Goal: Find specific page/section: Find specific page/section

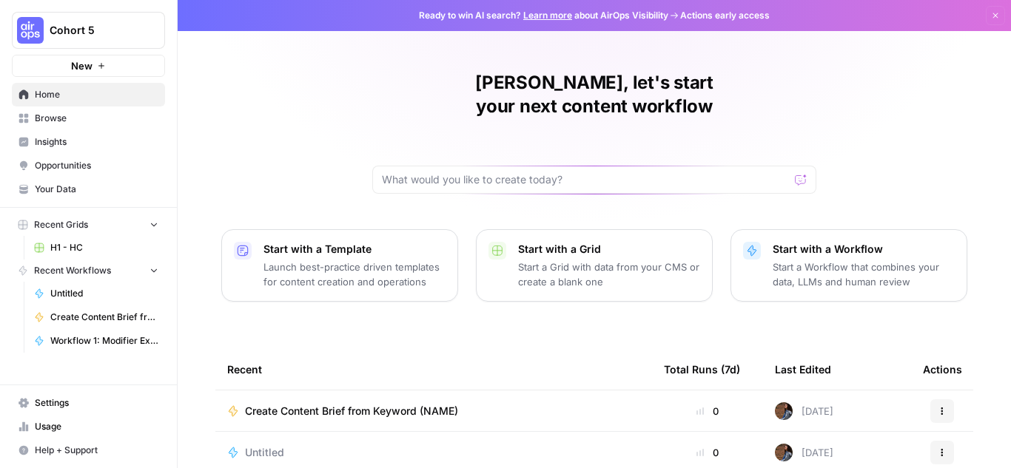
click at [66, 96] on span "Home" at bounding box center [97, 94] width 124 height 13
click at [55, 112] on span "Browse" at bounding box center [97, 118] width 124 height 13
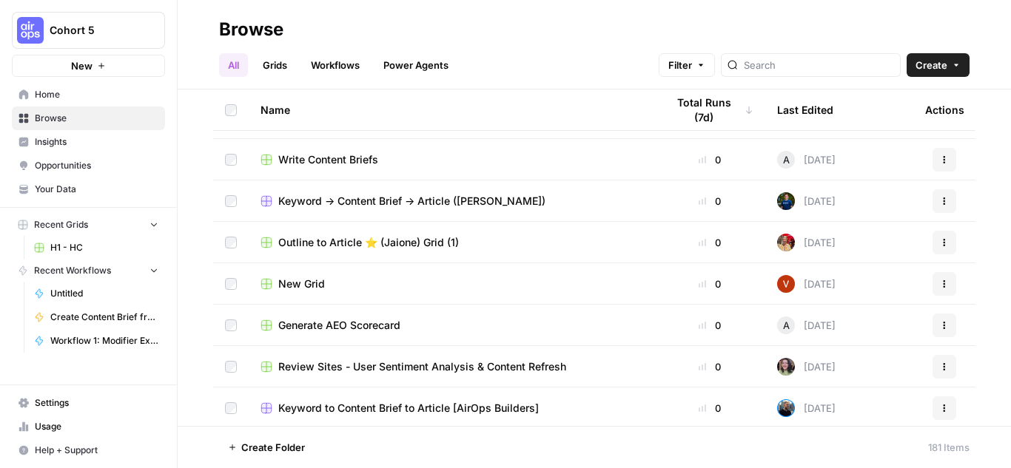
scroll to position [1998, 0]
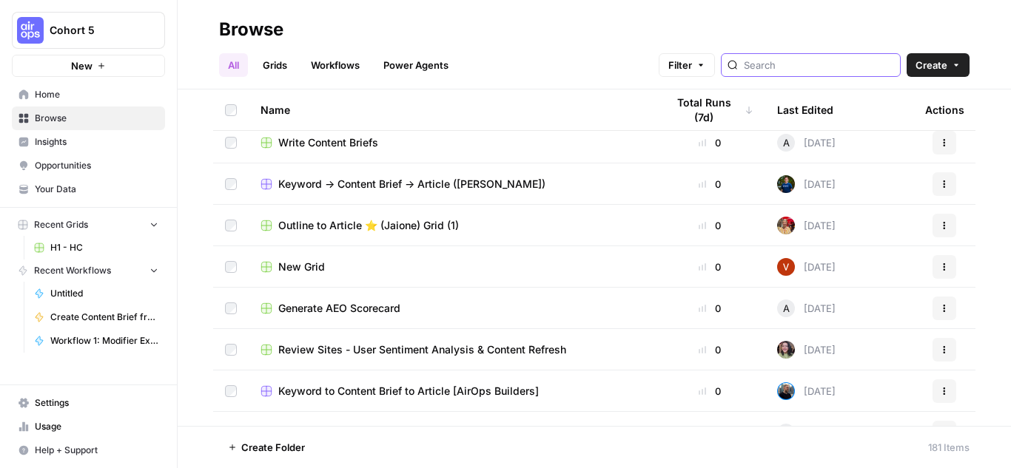
click at [787, 70] on input "search" at bounding box center [819, 65] width 150 height 15
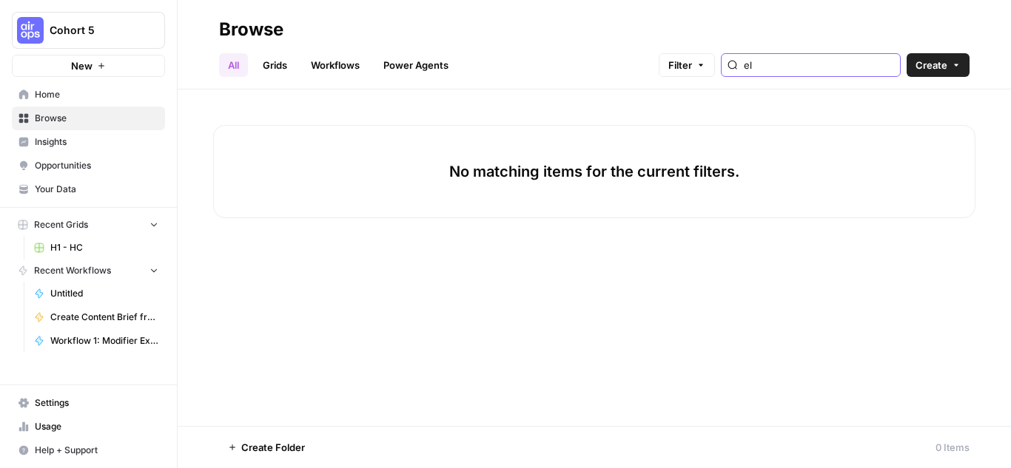
type input "e"
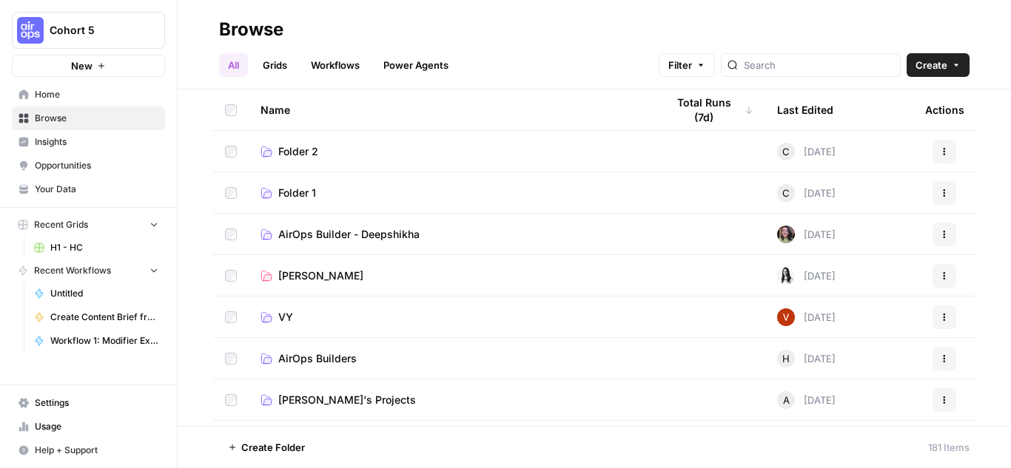
click at [962, 68] on button "Create" at bounding box center [938, 65] width 63 height 24
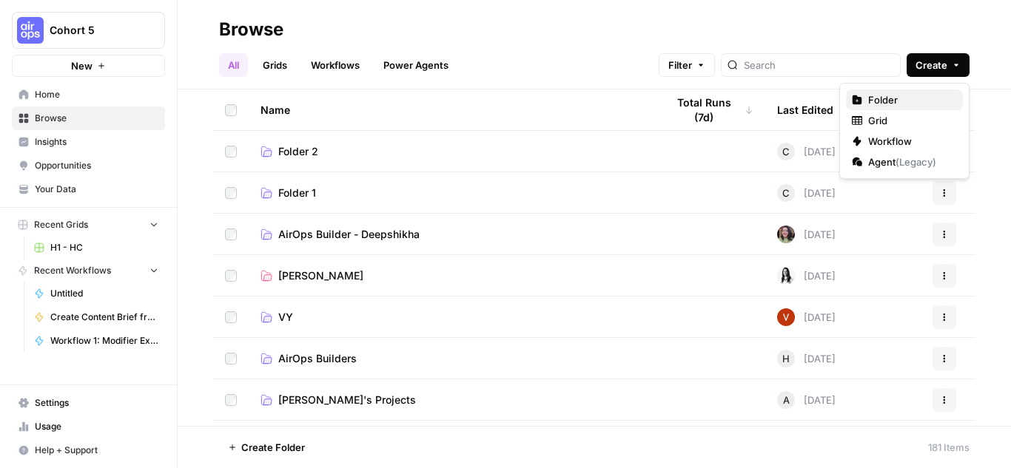
click at [876, 95] on span "Folder" at bounding box center [909, 100] width 83 height 15
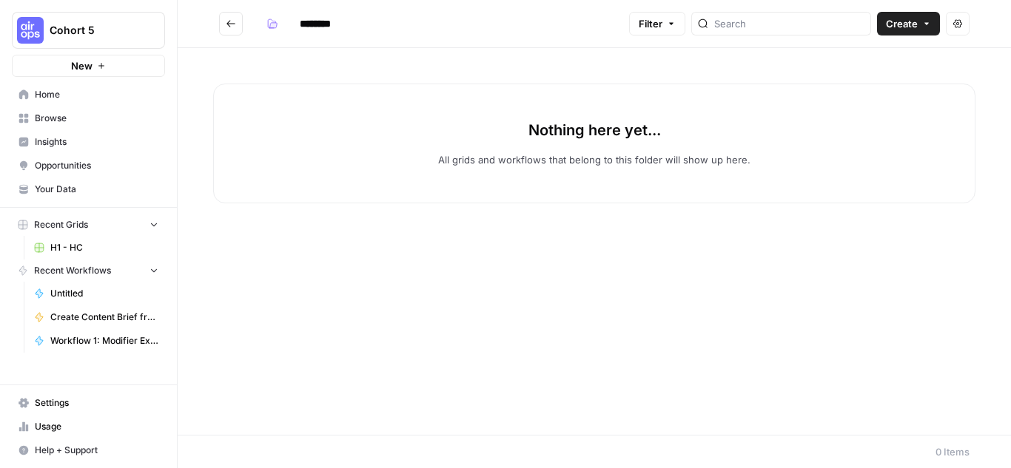
click at [328, 18] on input "********" at bounding box center [334, 24] width 83 height 24
type input "**********"
click at [231, 22] on icon "Go back" at bounding box center [231, 24] width 10 height 10
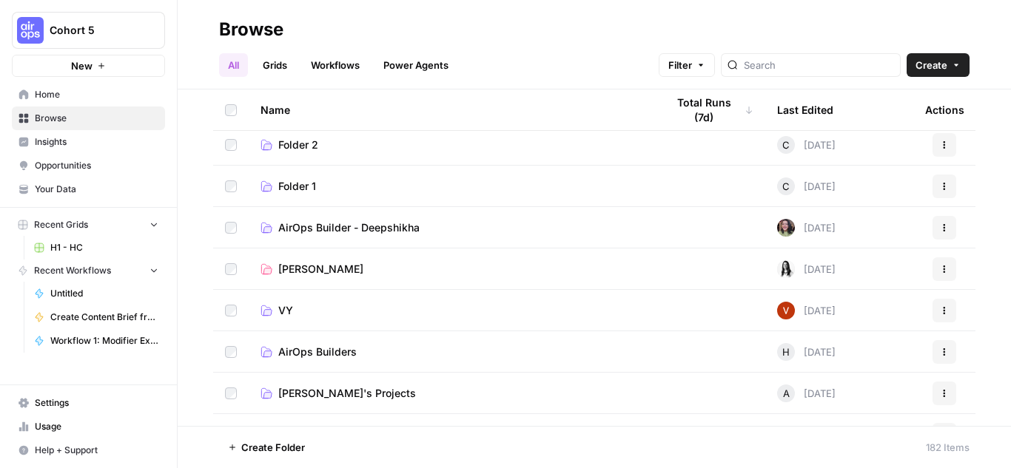
scroll to position [74, 0]
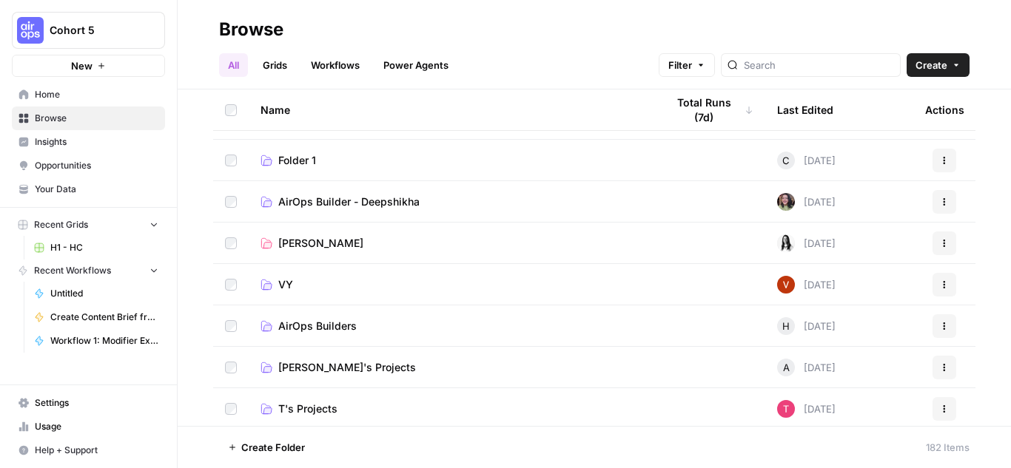
click at [791, 76] on div at bounding box center [811, 65] width 180 height 24
type input "hc"
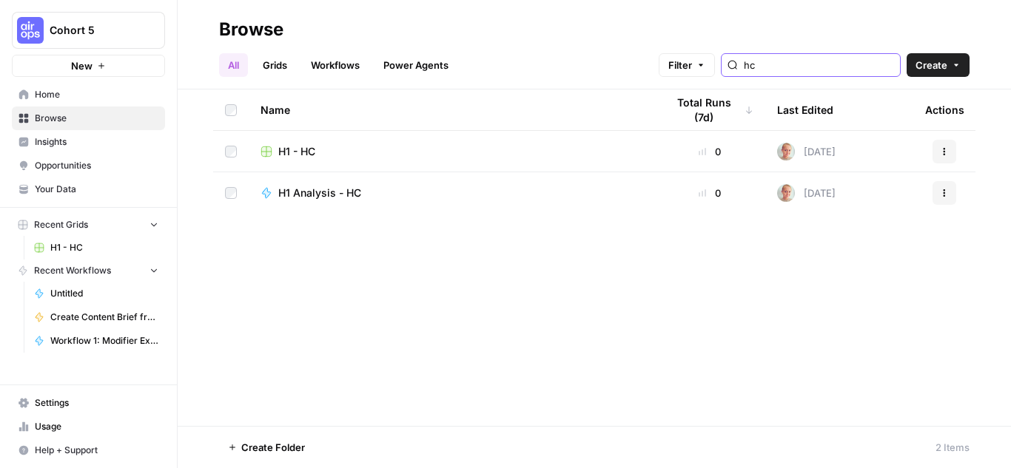
drag, startPoint x: 790, startPoint y: 64, endPoint x: 713, endPoint y: 66, distance: 76.3
click at [0, 0] on div "Filter hc" at bounding box center [0, 0] width 0 height 0
type input "hc"
click at [300, 189] on span "H1 Analysis - HC" at bounding box center [319, 193] width 83 height 15
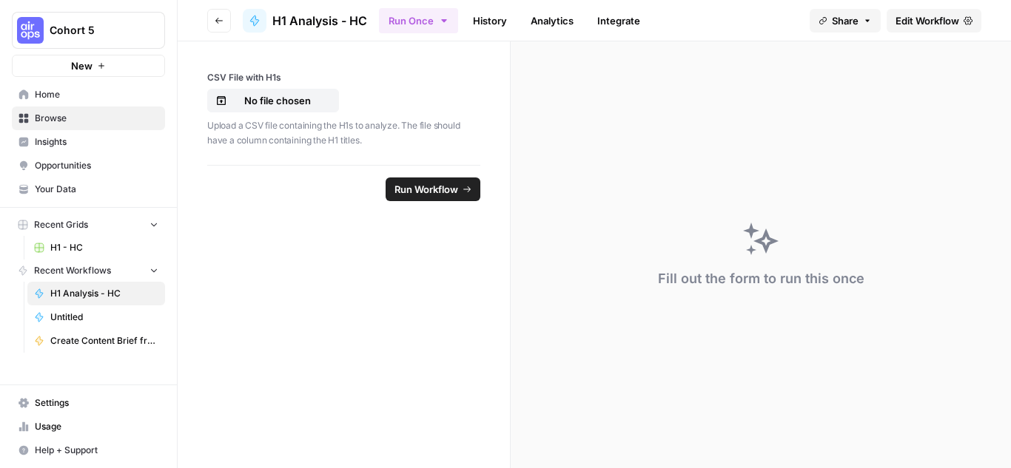
click at [298, 24] on span "H1 Analysis - HC" at bounding box center [319, 21] width 95 height 18
drag, startPoint x: 295, startPoint y: 18, endPoint x: 278, endPoint y: 18, distance: 17.8
click at [278, 18] on span "H1 Analysis - HC" at bounding box center [319, 21] width 95 height 18
click at [941, 19] on span "Edit Workflow" at bounding box center [928, 20] width 64 height 15
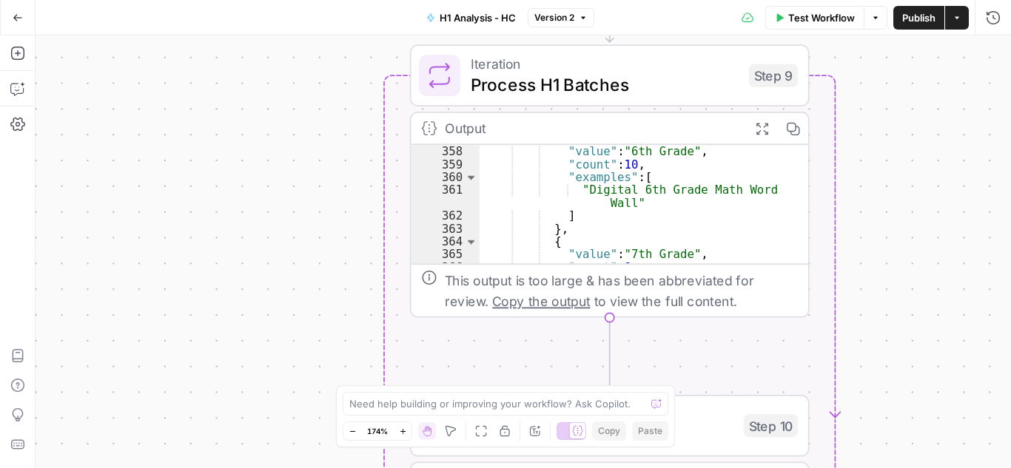
scroll to position [1729, 0]
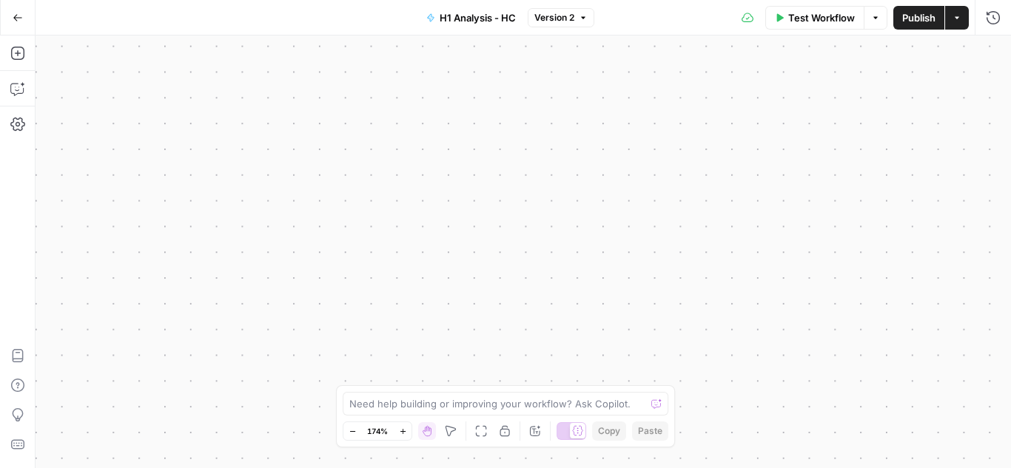
click at [14, 17] on icon "button" at bounding box center [17, 17] width 9 height 7
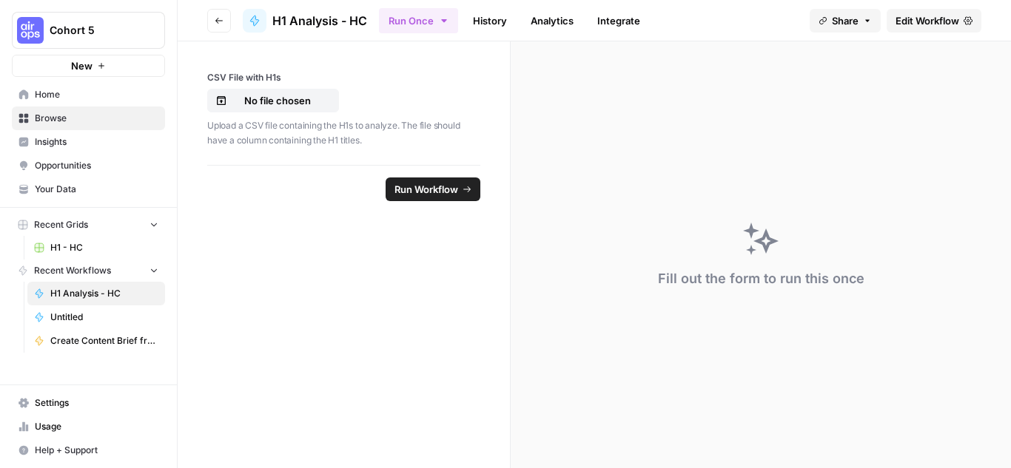
click at [220, 19] on icon "button" at bounding box center [219, 20] width 9 height 9
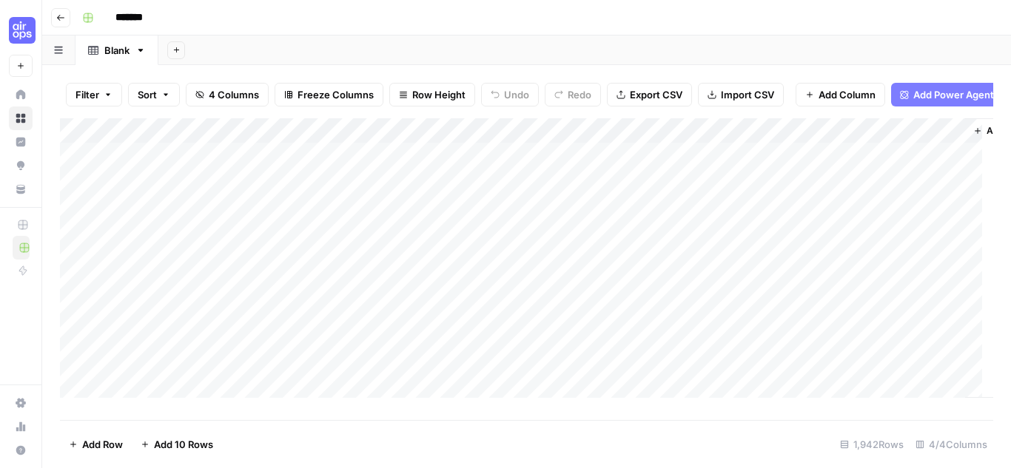
click at [61, 10] on button "Go back" at bounding box center [60, 17] width 19 height 19
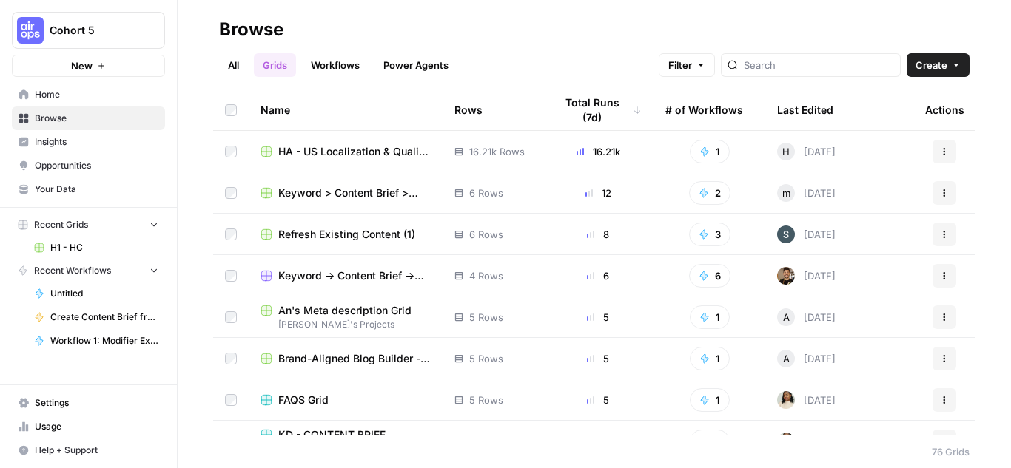
click at [234, 59] on link "All" at bounding box center [233, 65] width 29 height 24
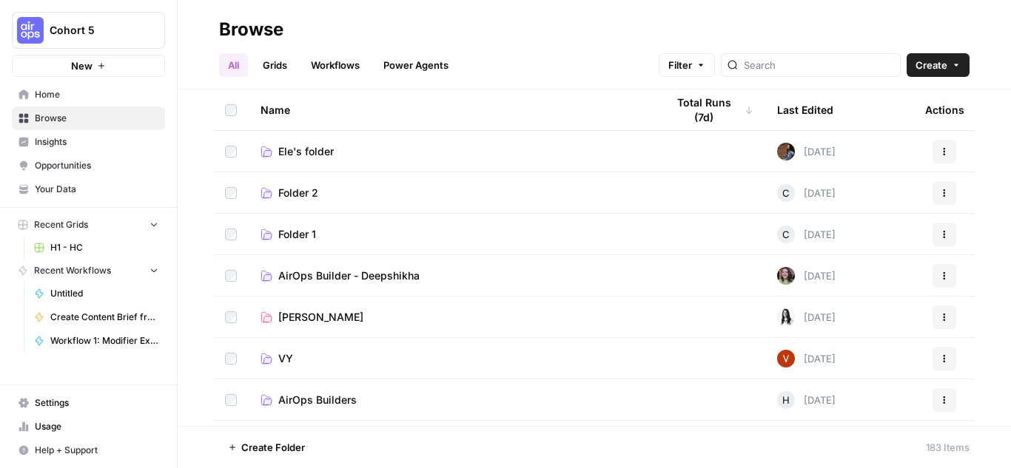
click at [314, 144] on span "Ele's folder" at bounding box center [306, 151] width 56 height 15
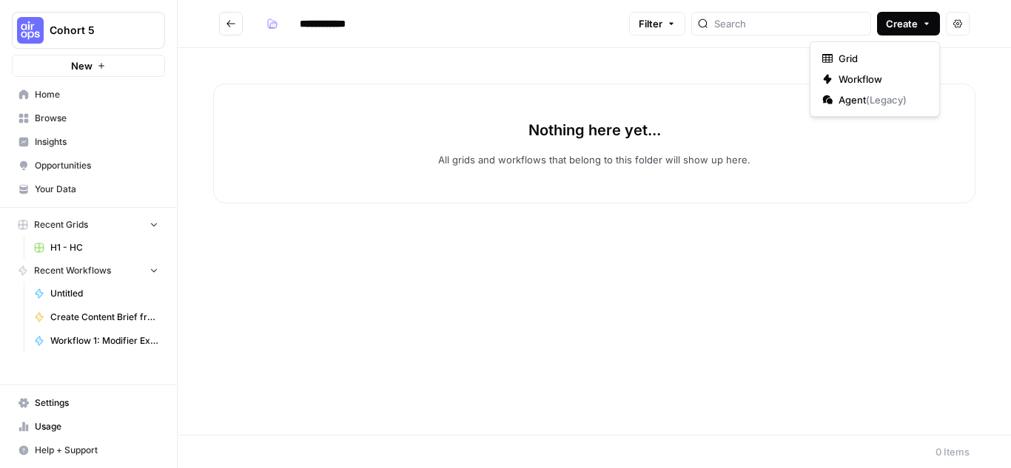
click at [921, 16] on button "Create" at bounding box center [908, 24] width 63 height 24
click at [292, 108] on div "Nothing here yet... All grids and workflows that belong to this folder will sho…" at bounding box center [594, 144] width 762 height 120
click at [230, 21] on icon "Go back" at bounding box center [230, 23] width 9 height 7
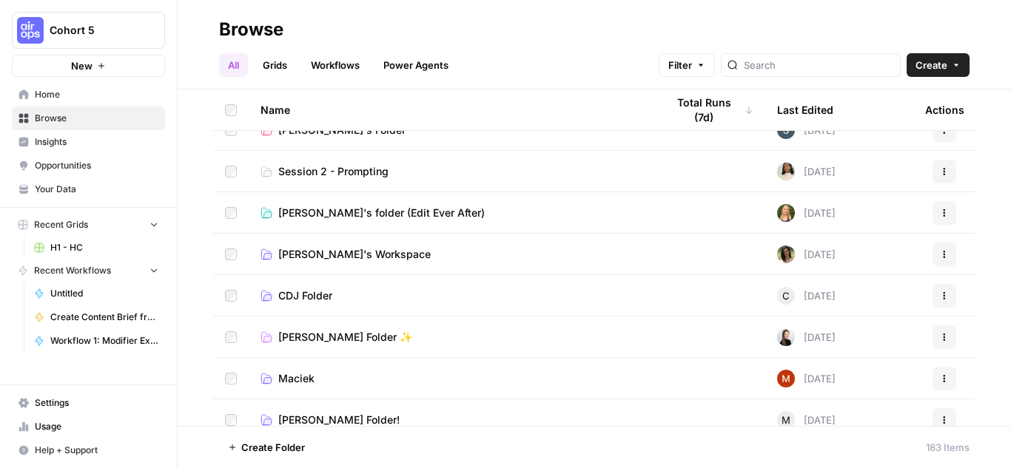
scroll to position [962, 0]
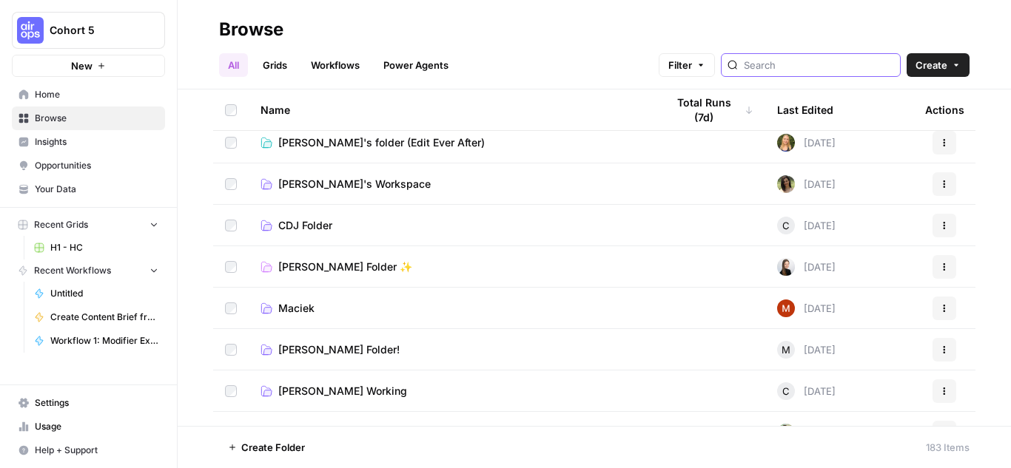
click at [796, 67] on input "search" at bounding box center [819, 65] width 150 height 15
type input "el"
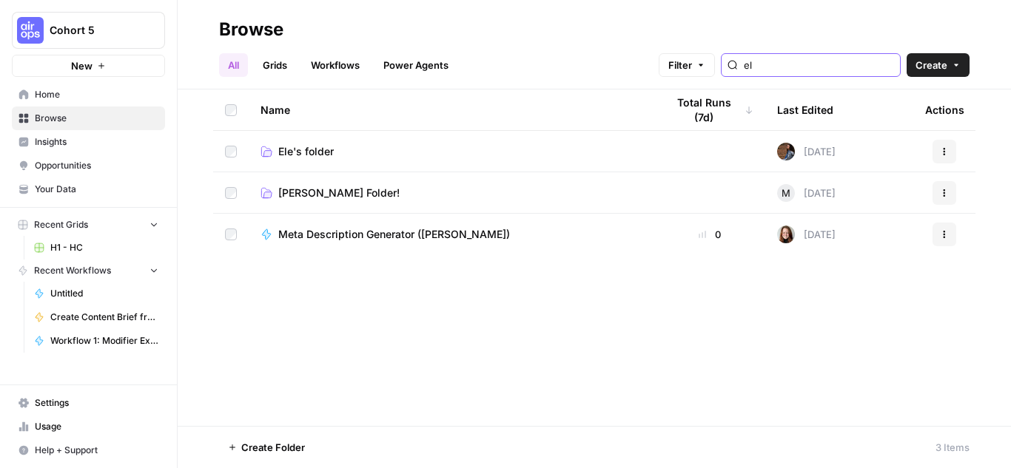
drag, startPoint x: 782, startPoint y: 66, endPoint x: 757, endPoint y: 70, distance: 24.7
click at [757, 70] on div "el" at bounding box center [811, 65] width 180 height 24
